Goal: Check status

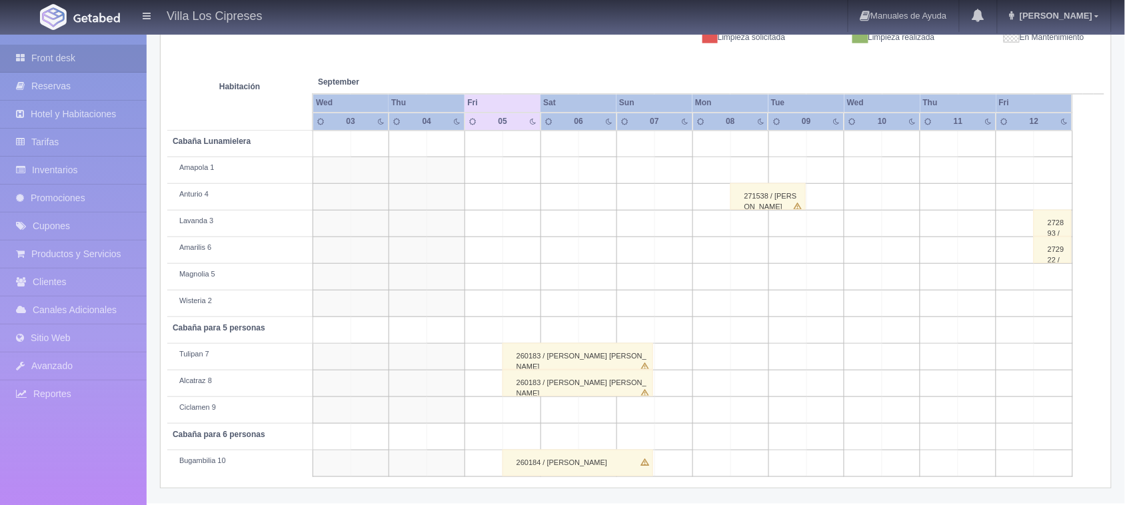
scroll to position [207, 0]
click at [584, 355] on div "260183 / [PERSON_NAME] [PERSON_NAME]" at bounding box center [578, 356] width 151 height 27
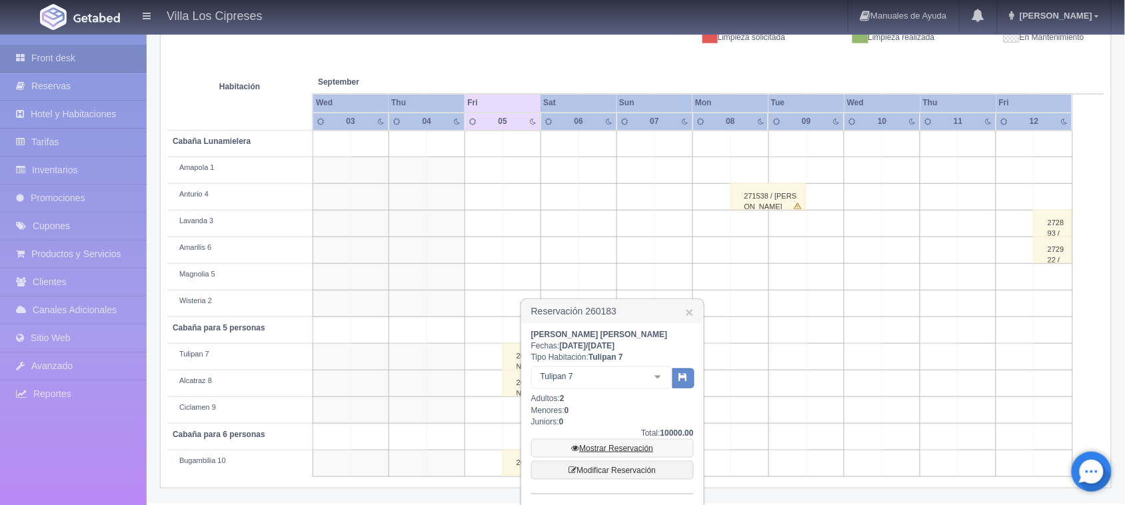
click at [601, 452] on link "Mostrar Reservación" at bounding box center [612, 448] width 163 height 19
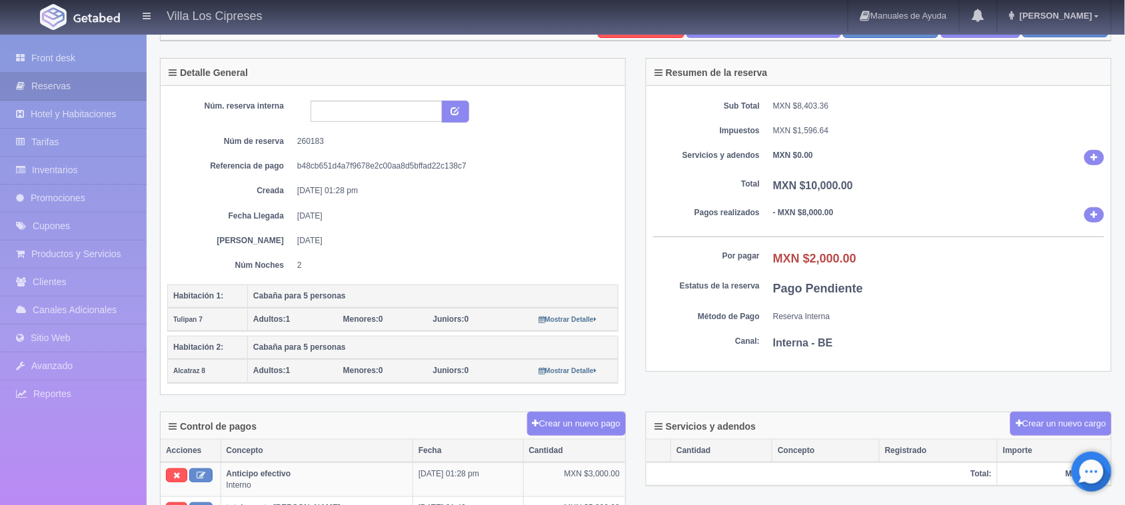
scroll to position [83, 0]
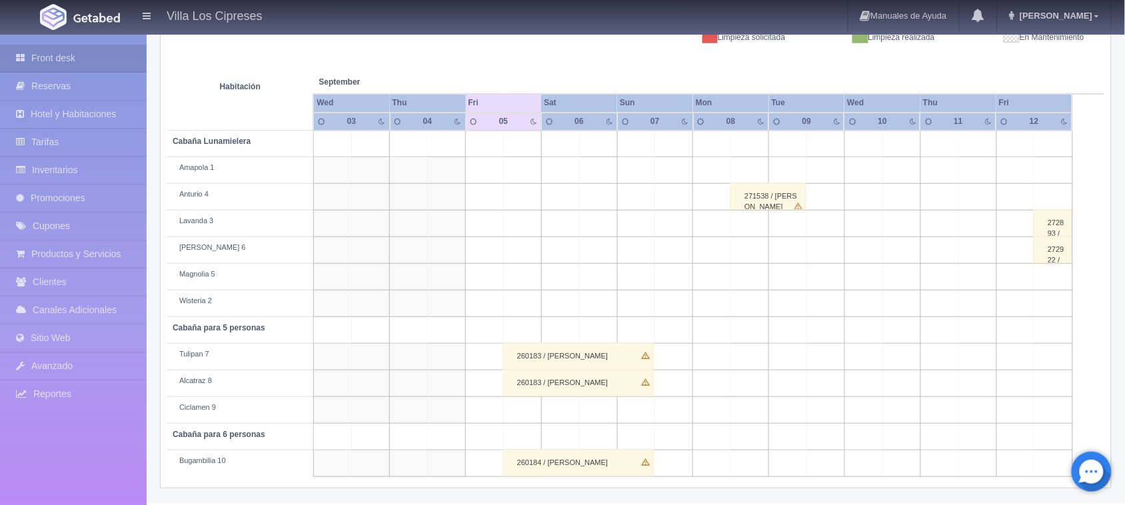
scroll to position [207, 0]
